Goal: Task Accomplishment & Management: Manage account settings

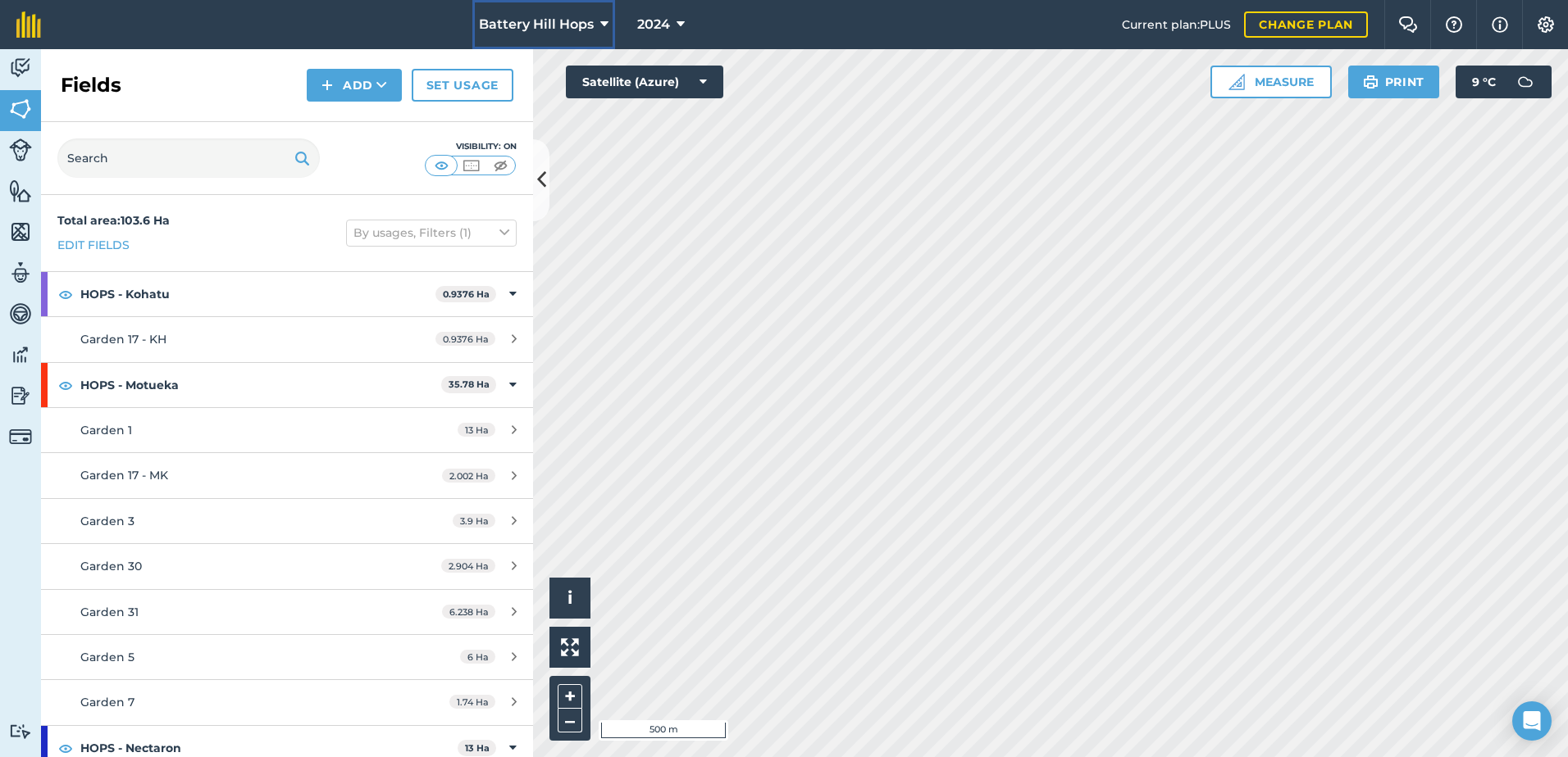
click at [604, 23] on icon at bounding box center [604, 24] width 8 height 19
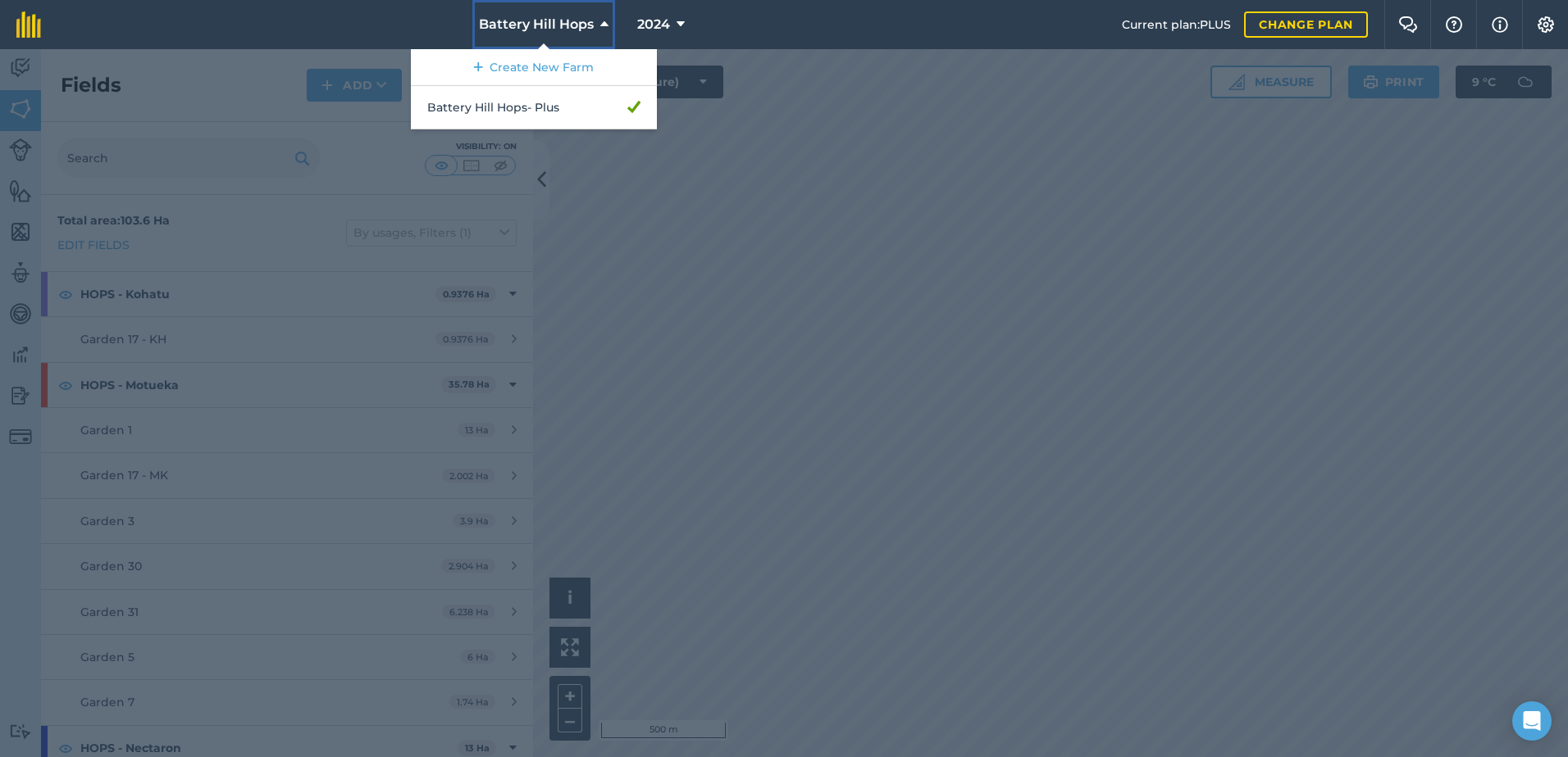
click at [604, 23] on icon at bounding box center [604, 24] width 8 height 19
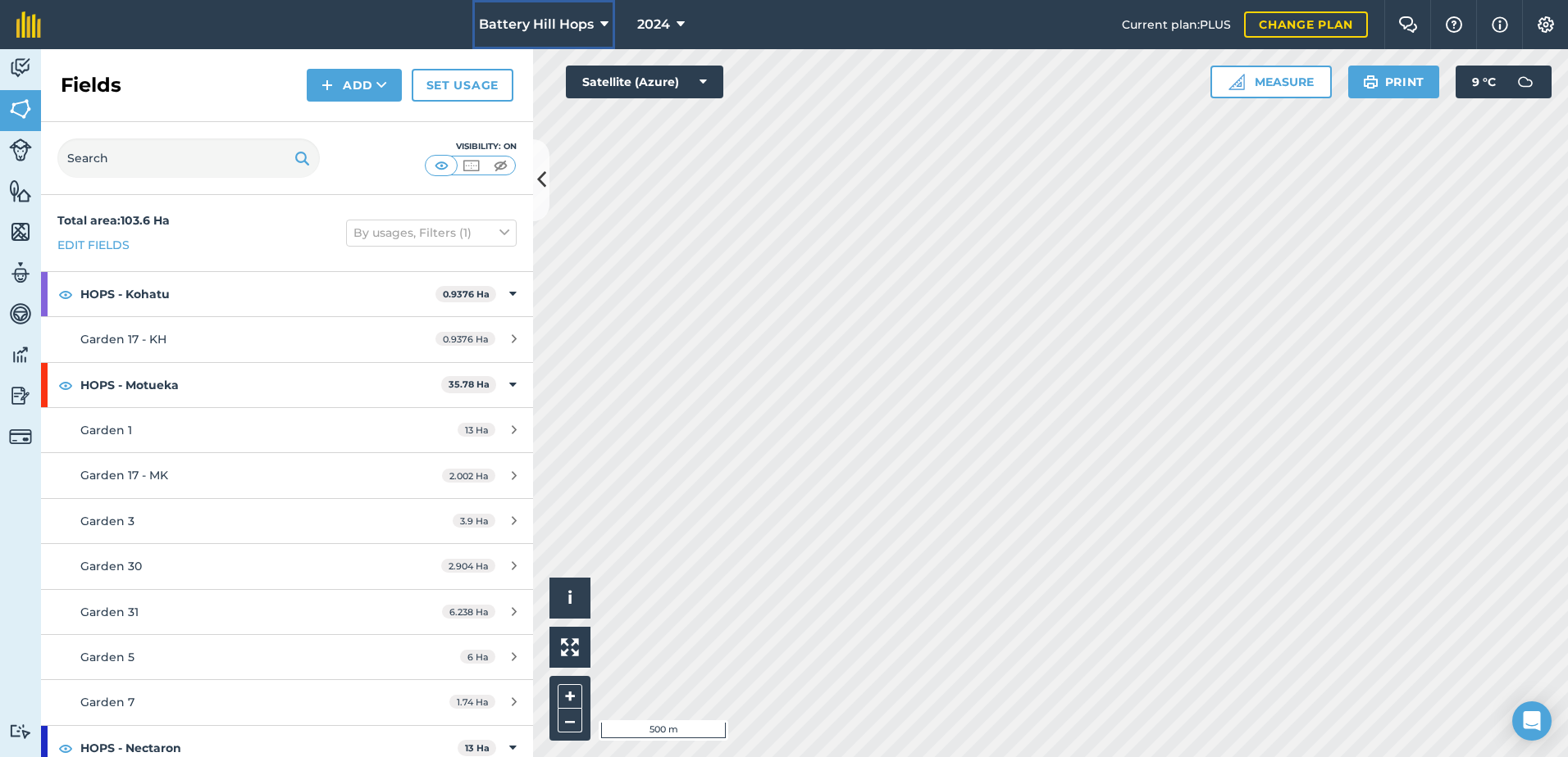
click at [604, 23] on icon at bounding box center [604, 24] width 8 height 19
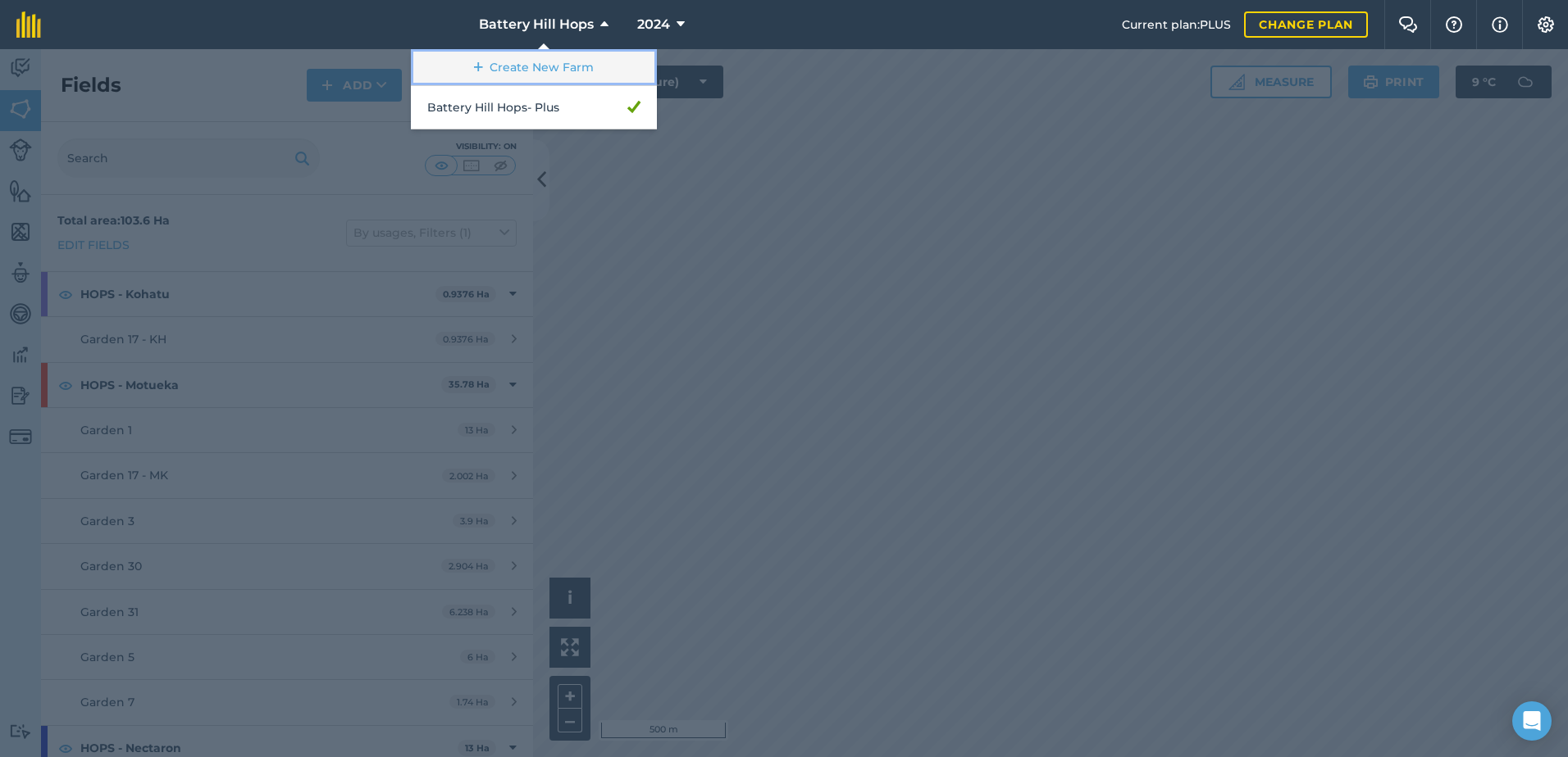
click at [578, 65] on link "Create New Farm" at bounding box center [533, 68] width 246 height 37
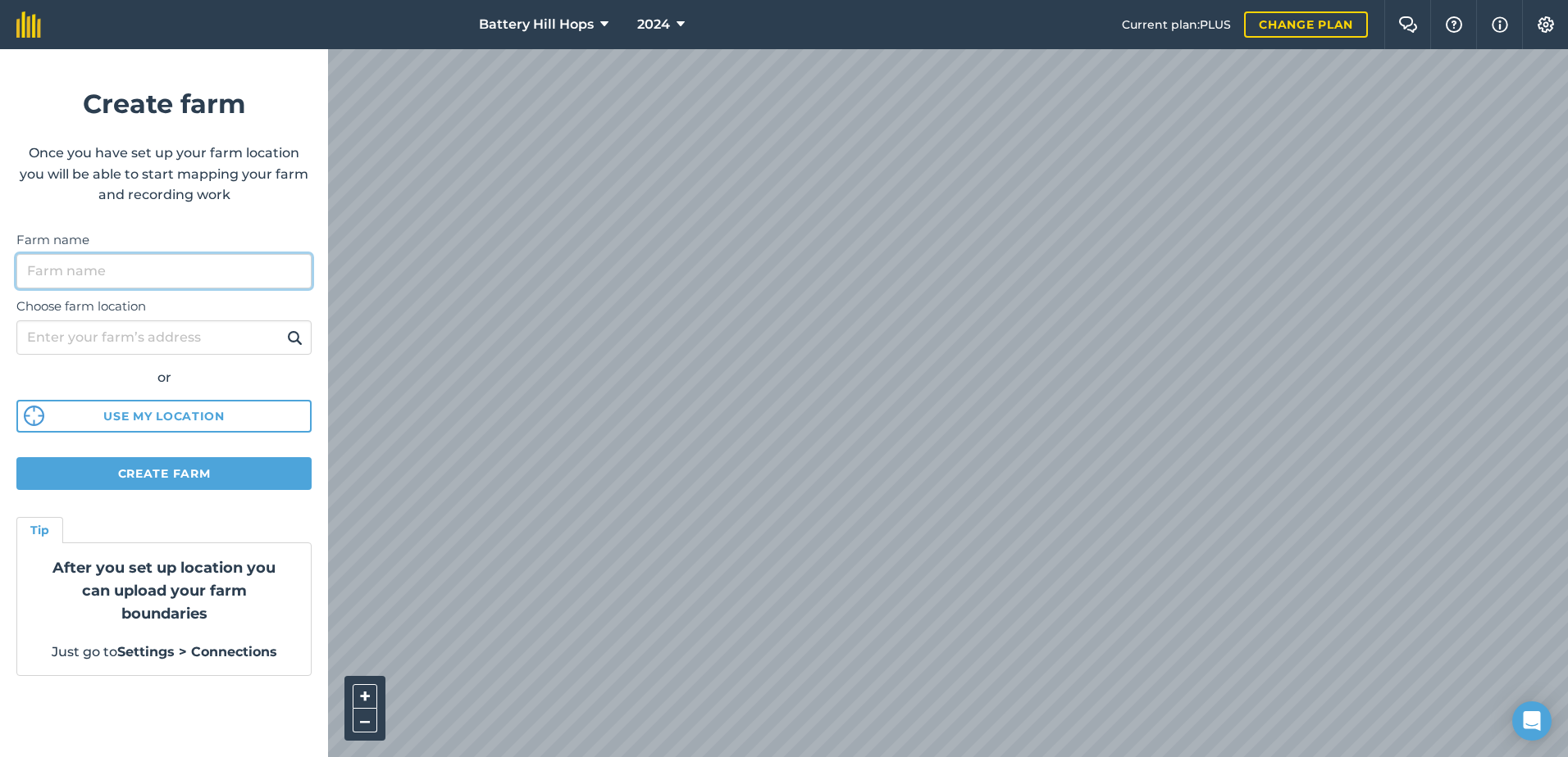
click at [119, 267] on input "Farm name" at bounding box center [164, 271] width 295 height 34
type input "Blue Rock"
click at [601, 23] on icon at bounding box center [604, 24] width 8 height 19
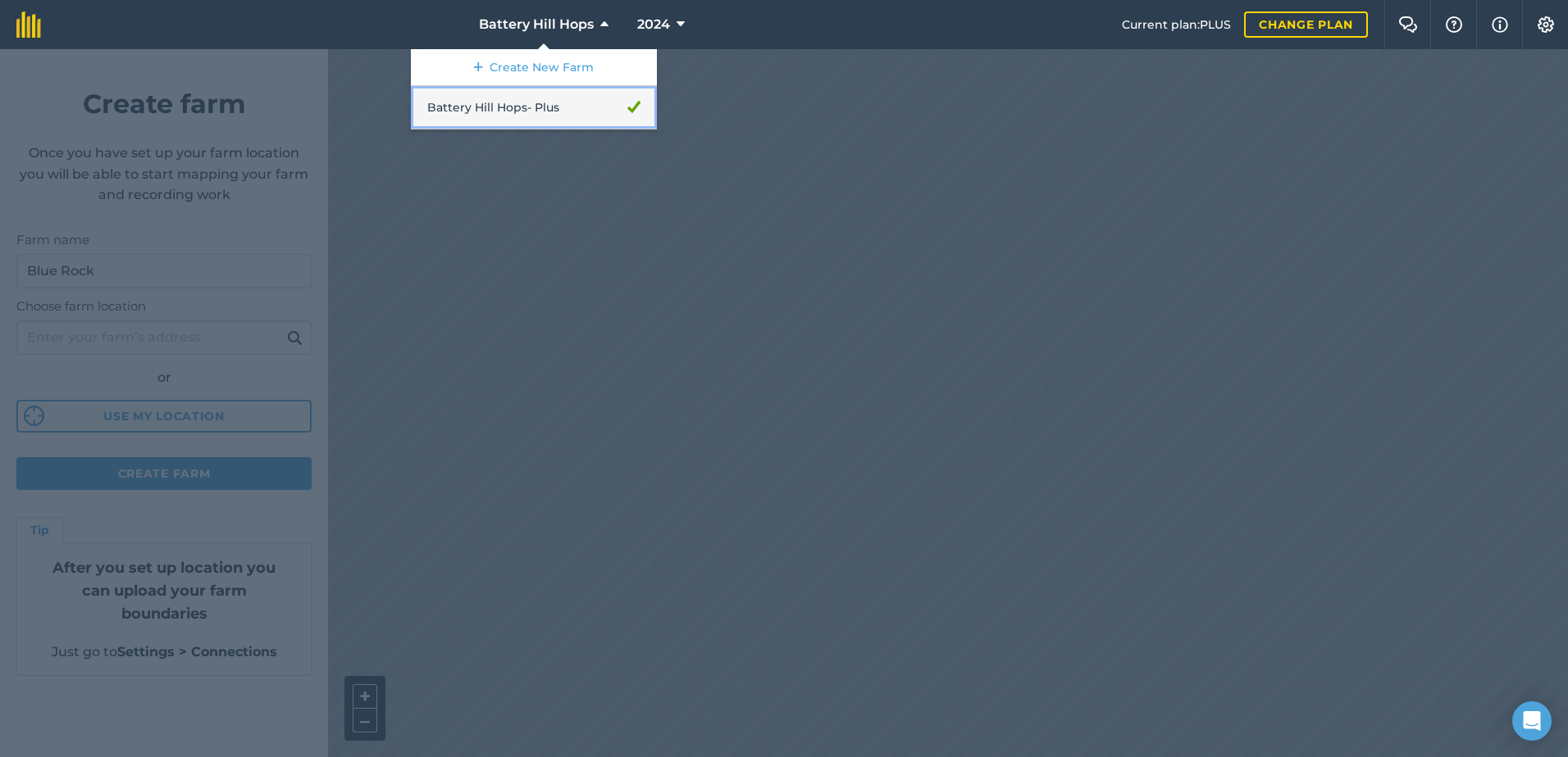
click at [520, 98] on link "Battery Hill Hops - Plus" at bounding box center [533, 108] width 246 height 44
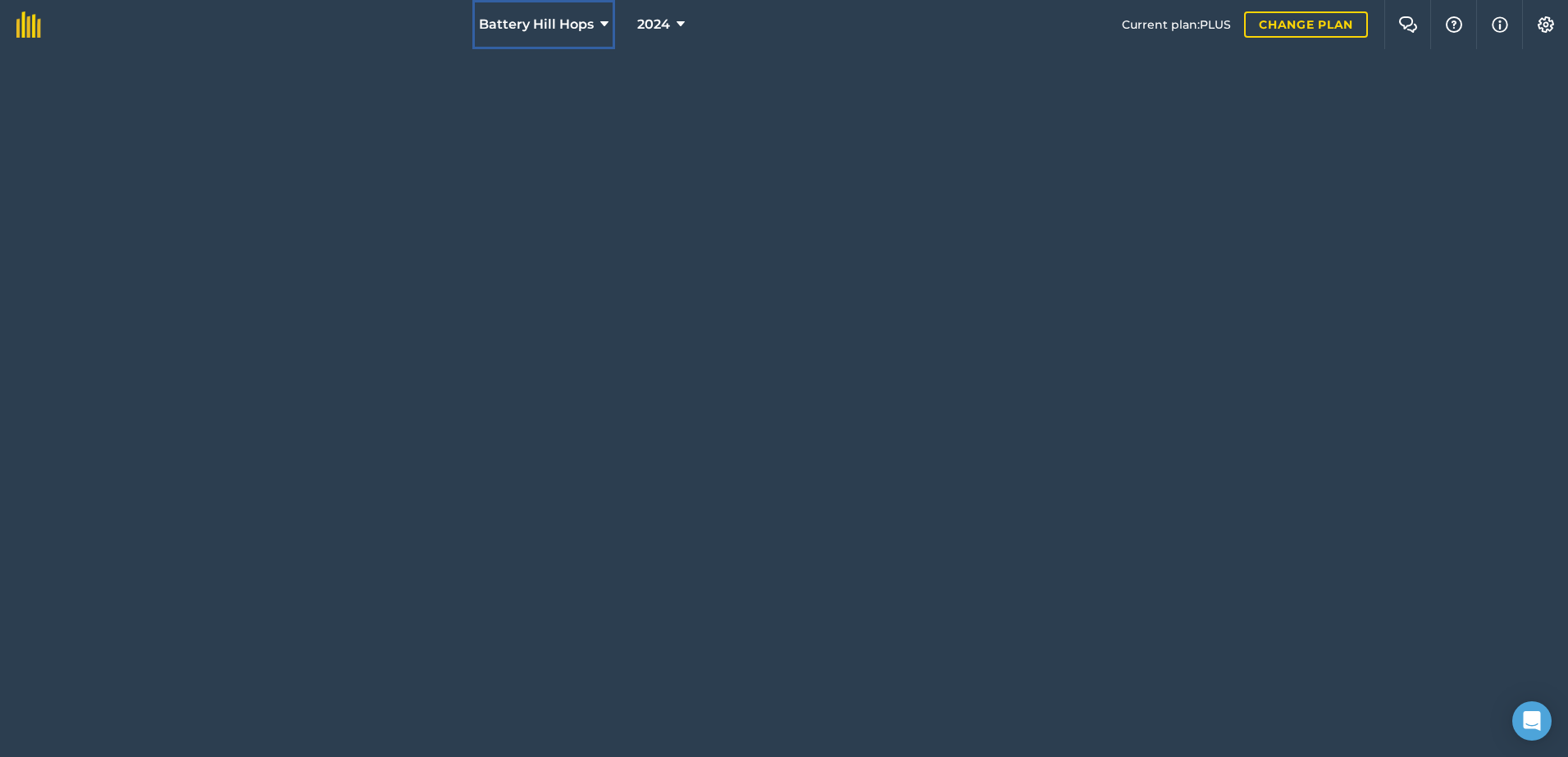
click at [593, 23] on button "Battery Hill Hops" at bounding box center [543, 24] width 143 height 49
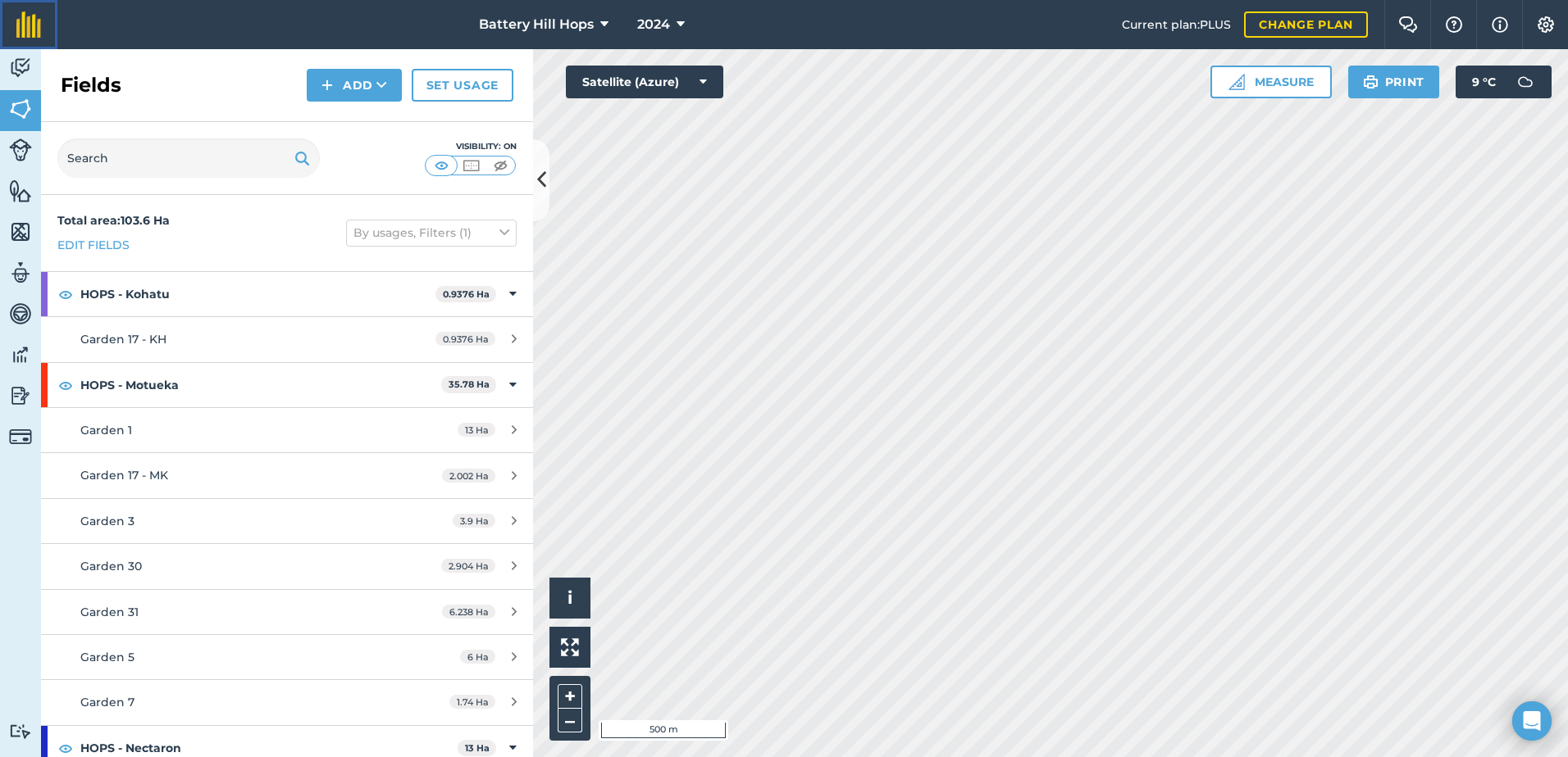
click at [21, 29] on img at bounding box center [28, 24] width 24 height 26
